Goal: Check status: Check status

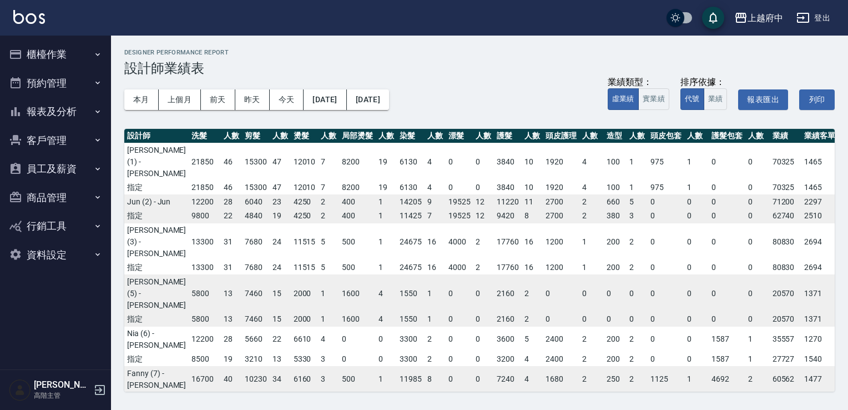
click at [76, 56] on button "櫃檯作業" at bounding box center [55, 54] width 102 height 29
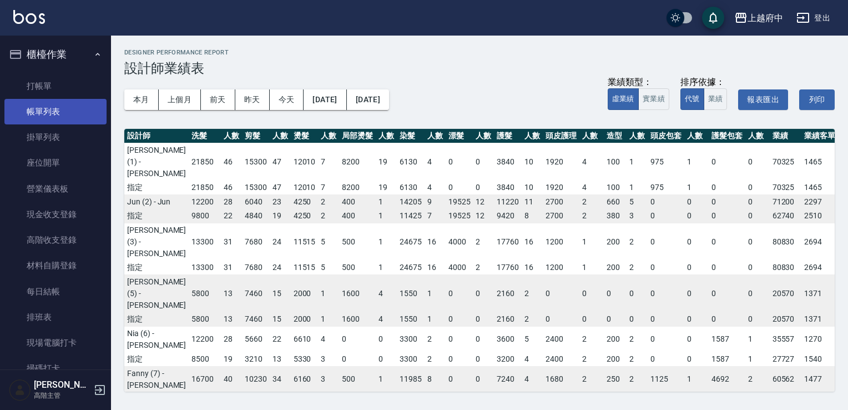
click at [62, 109] on link "帳單列表" at bounding box center [55, 112] width 102 height 26
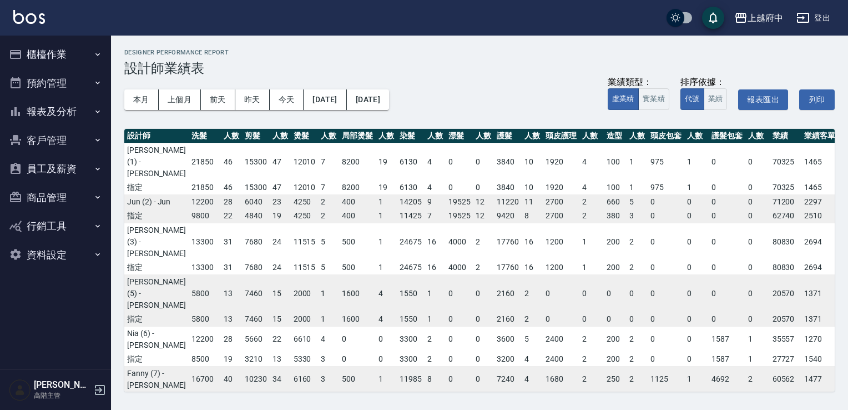
click at [51, 51] on button "櫃檯作業" at bounding box center [55, 54] width 102 height 29
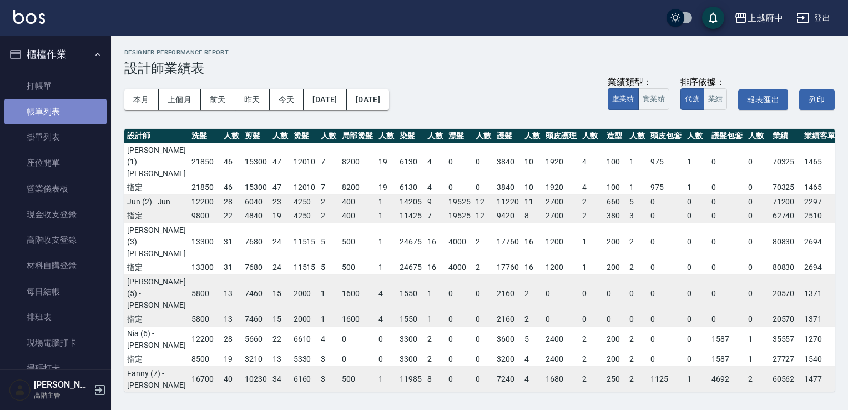
click at [62, 108] on link "帳單列表" at bounding box center [55, 112] width 102 height 26
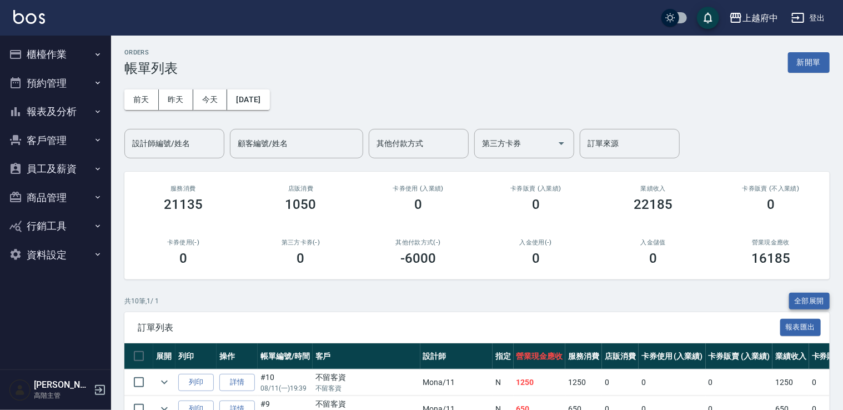
click at [789, 302] on button "全部展開" at bounding box center [809, 301] width 41 height 17
click at [178, 99] on button "昨天" at bounding box center [176, 99] width 34 height 21
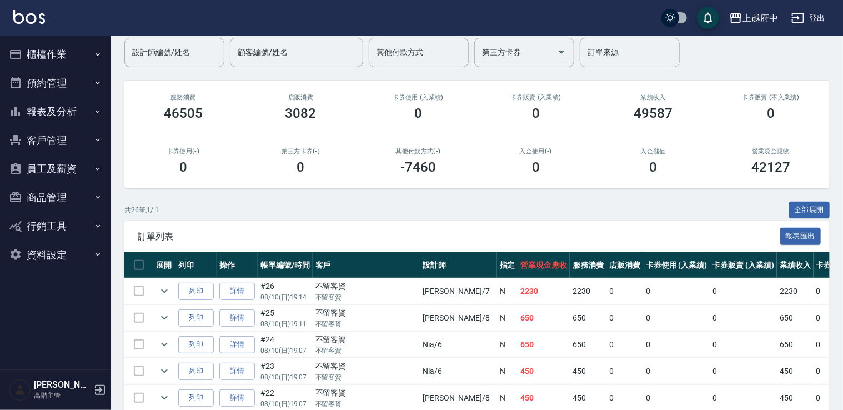
scroll to position [92, 0]
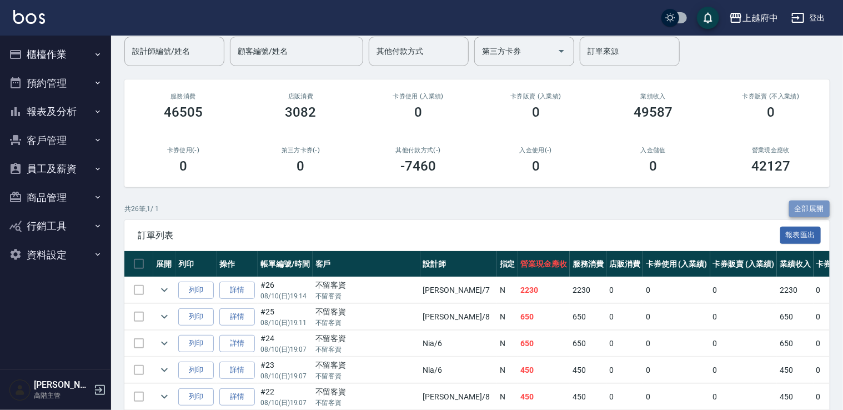
click at [810, 214] on button "全部展開" at bounding box center [809, 208] width 41 height 17
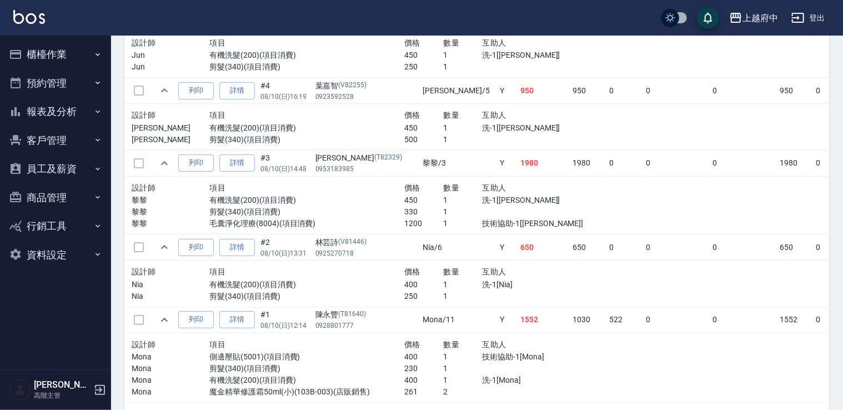
scroll to position [2156, 0]
